Goal: Information Seeking & Learning: Stay updated

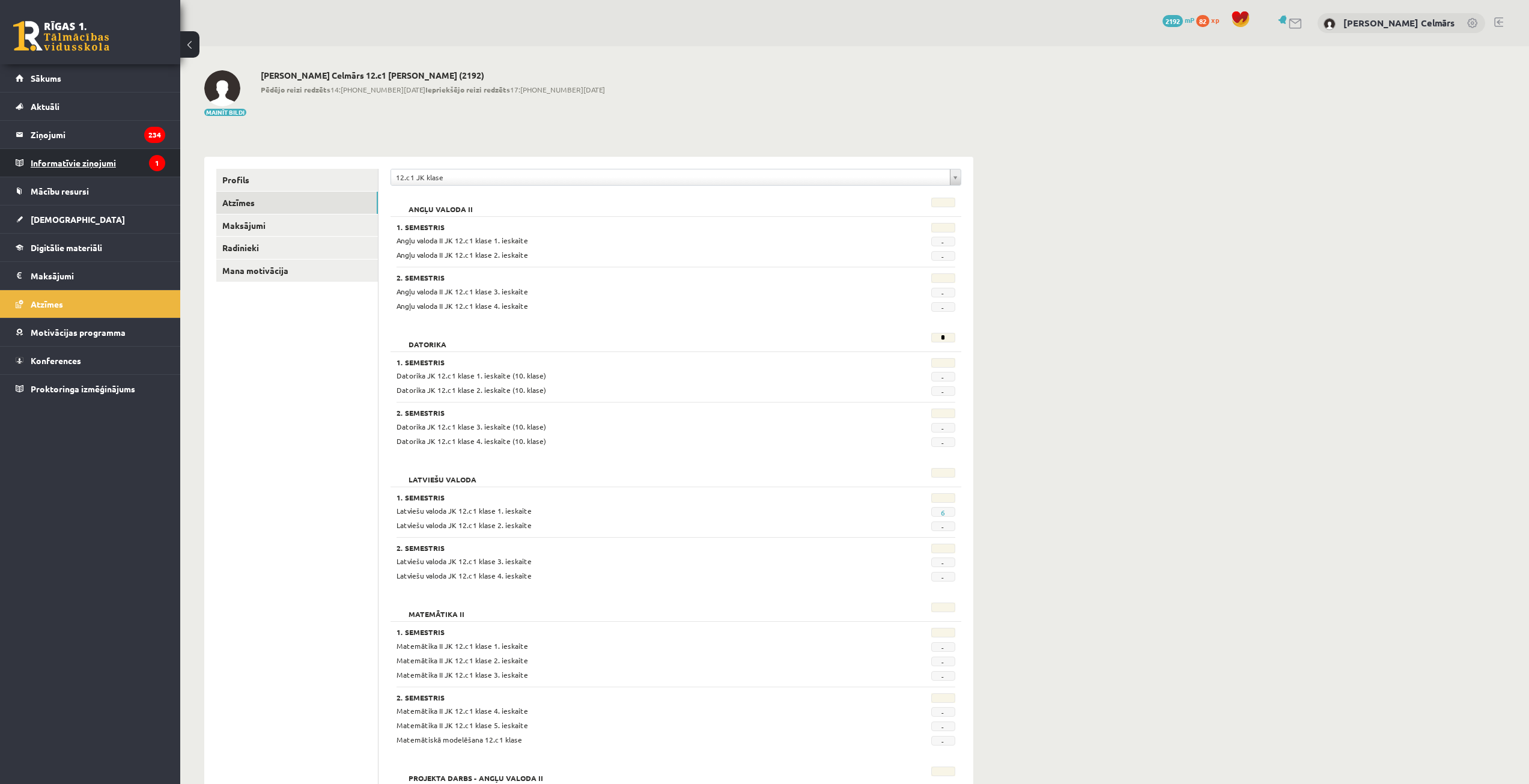
click at [67, 167] on legend "Informatīvie ziņojumi 1" at bounding box center [98, 162] width 135 height 27
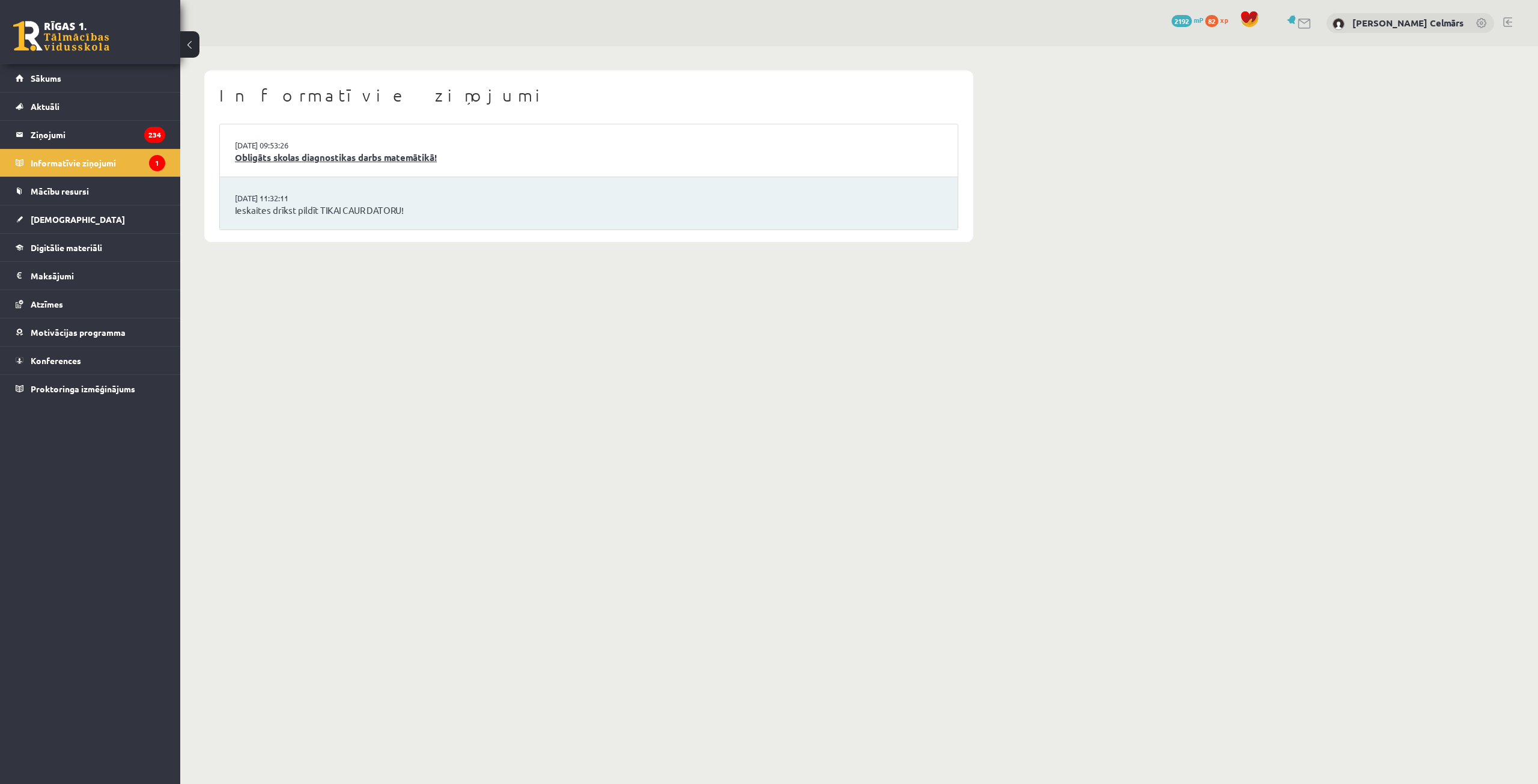
click at [378, 158] on link "Obligāts skolas diagnostikas darbs matemātikā!" at bounding box center [589, 157] width 708 height 14
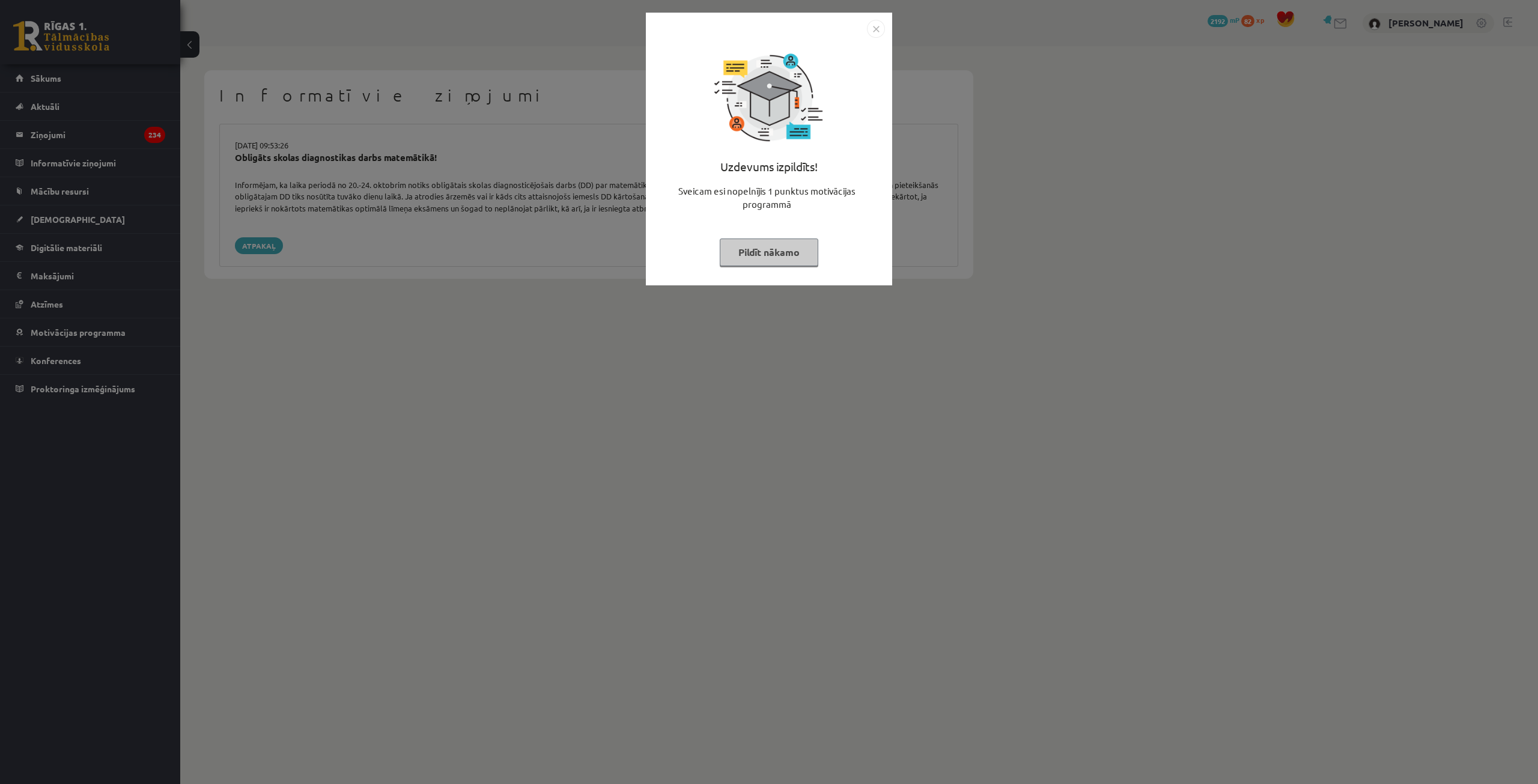
click at [879, 29] on img "Close" at bounding box center [875, 29] width 18 height 18
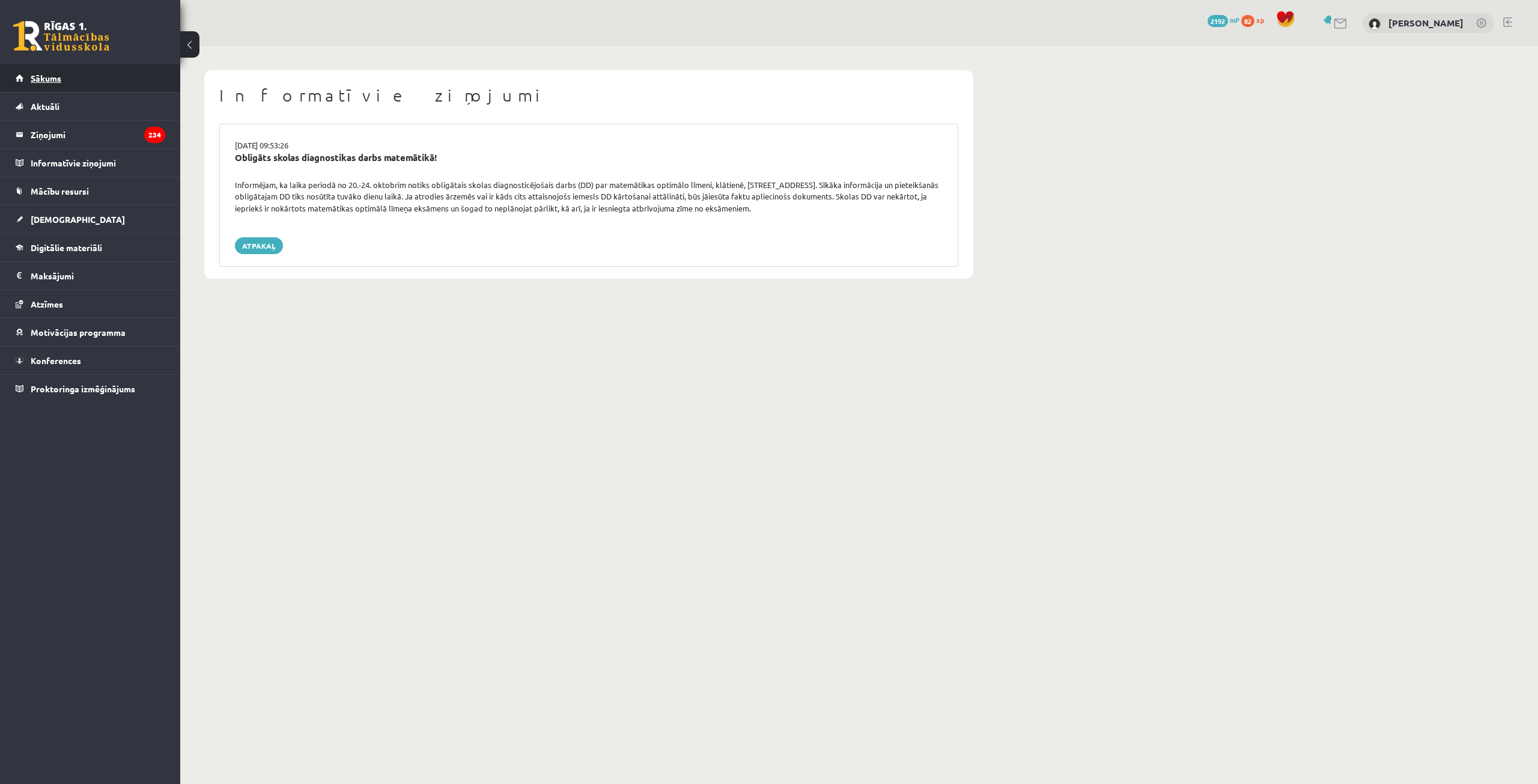
click at [67, 87] on link "Sākums" at bounding box center [90, 77] width 149 height 27
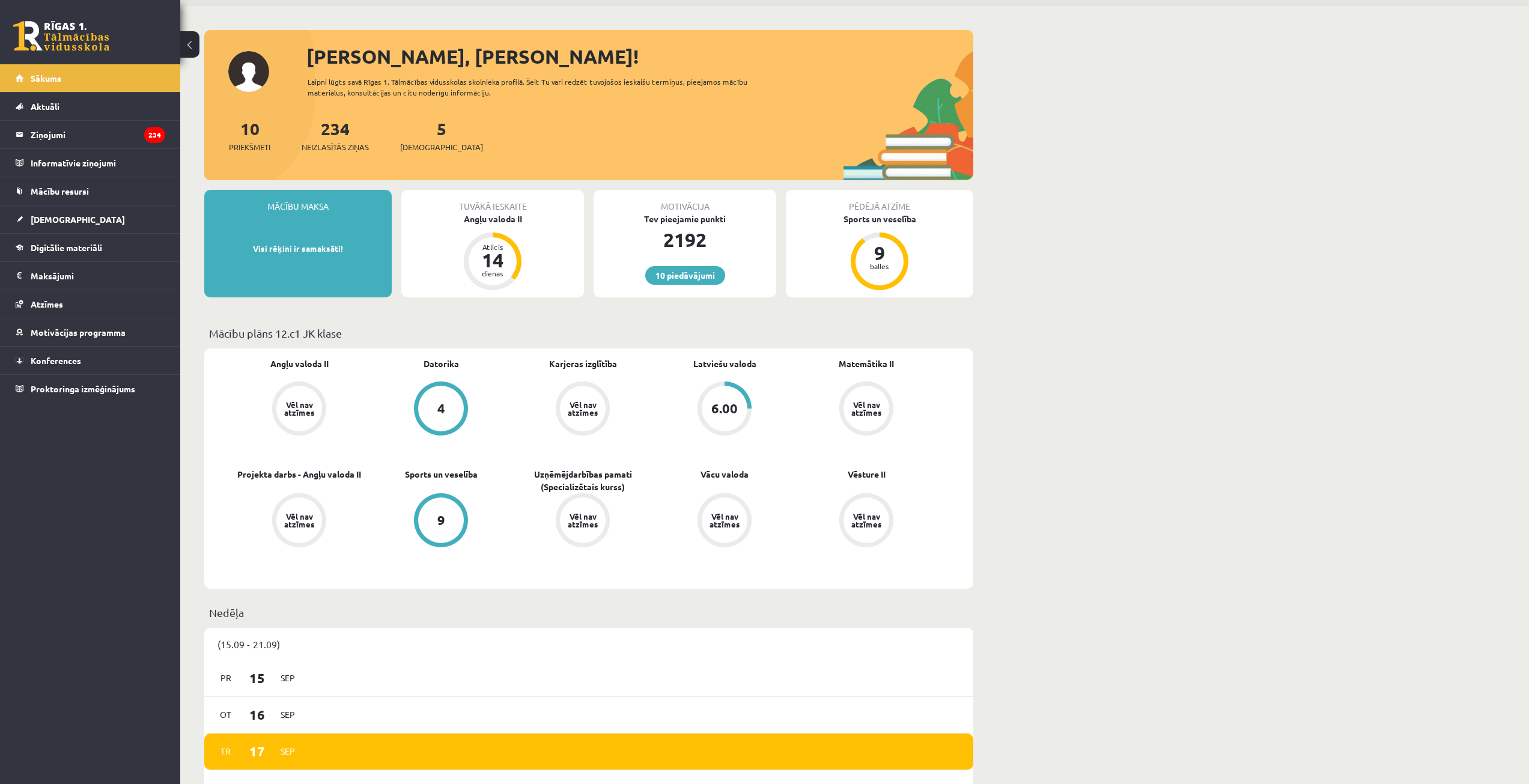
scroll to position [60, 0]
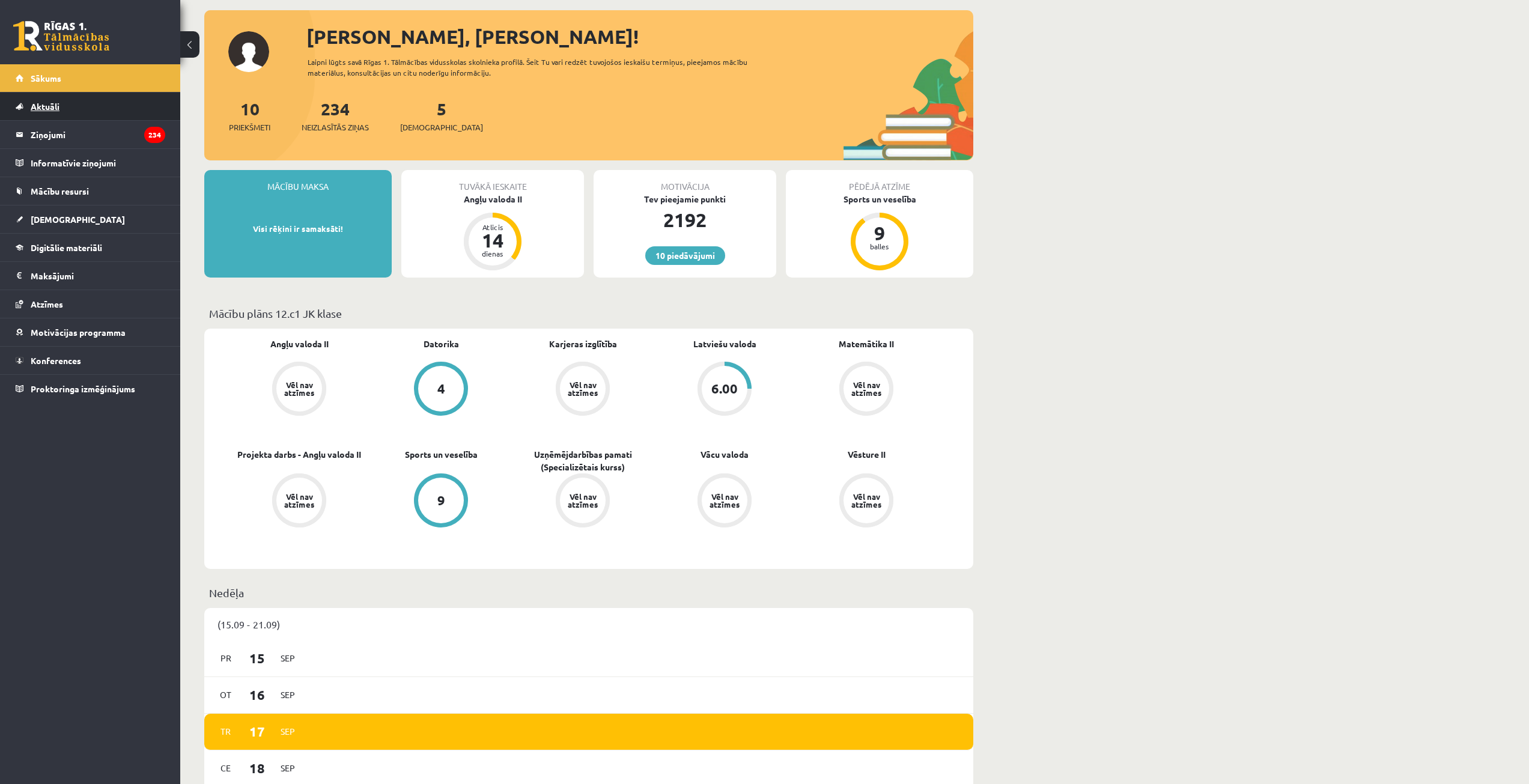
click at [64, 105] on link "Aktuāli" at bounding box center [90, 106] width 149 height 27
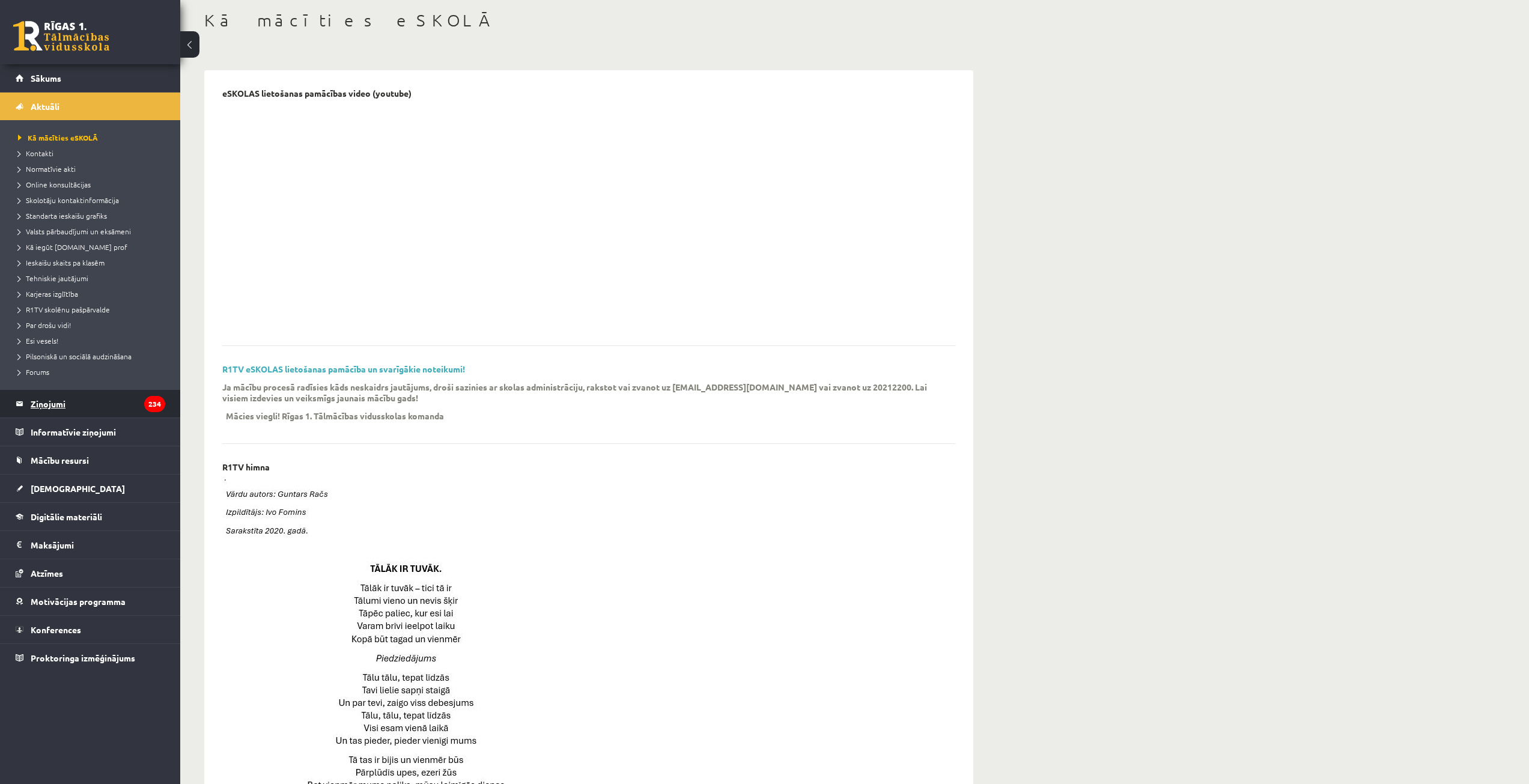
click at [41, 404] on legend "Ziņojumi 234" at bounding box center [98, 403] width 135 height 27
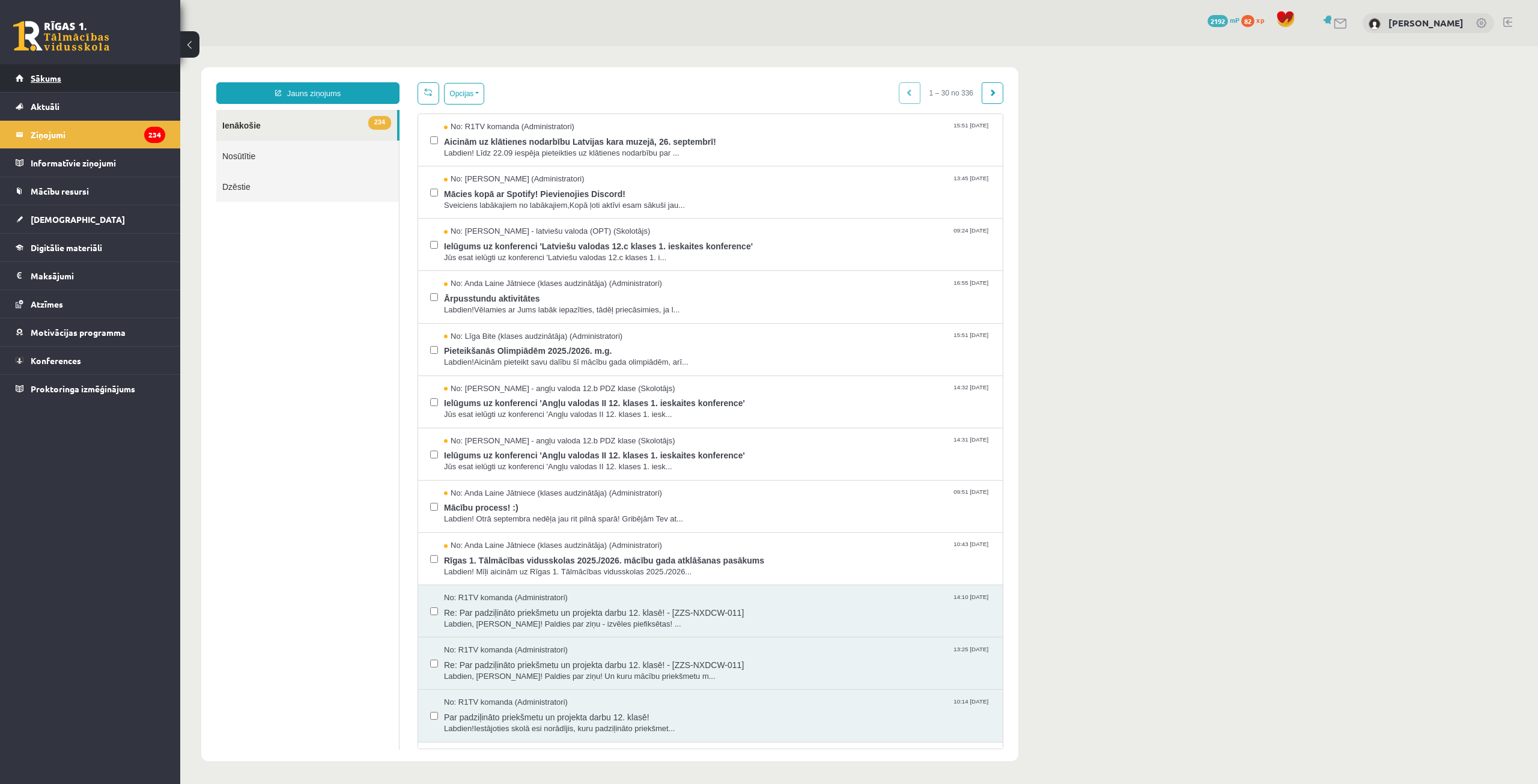
click at [52, 79] on span "Sākums" at bounding box center [46, 78] width 31 height 11
